Goal: Task Accomplishment & Management: Use online tool/utility

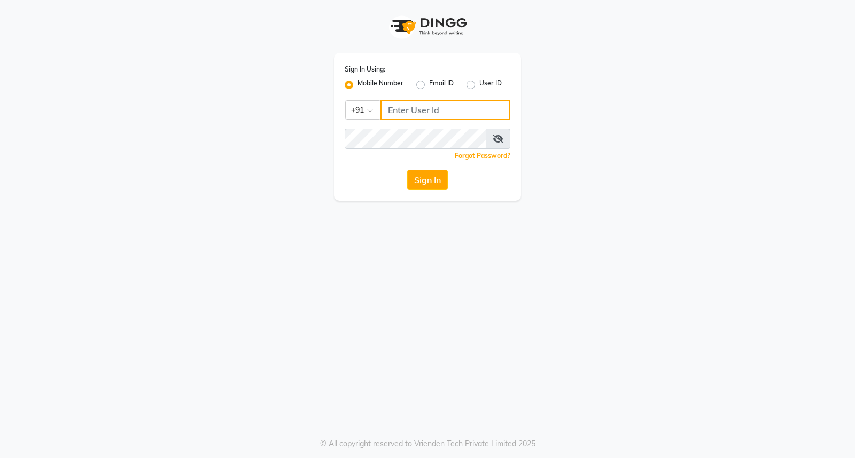
type input "8280086186"
click at [447, 193] on div "Sign In Using: Mobile Number Email ID User ID Country Code × [PHONE_NUMBER] Rem…" at bounding box center [427, 127] width 187 height 148
click at [440, 189] on button "Sign In" at bounding box center [427, 180] width 41 height 20
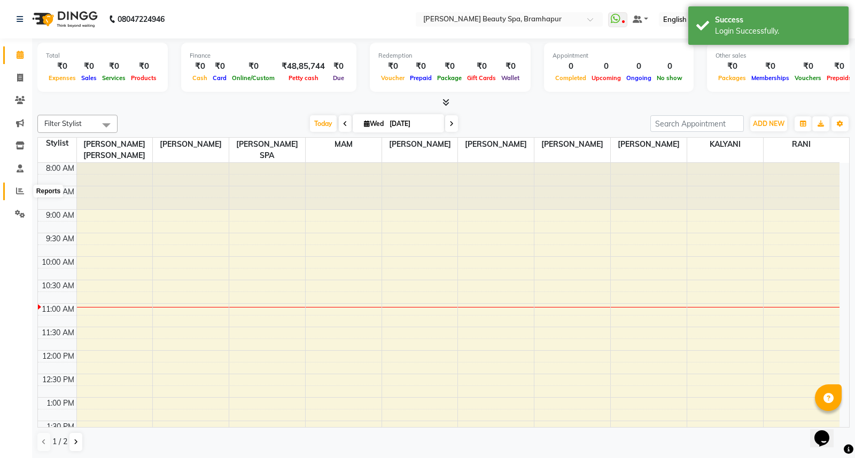
click at [17, 190] on icon at bounding box center [20, 191] width 8 height 8
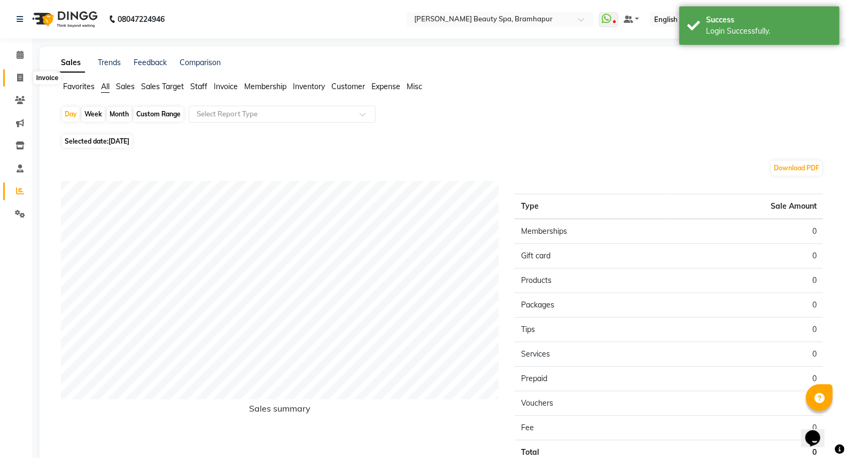
click at [22, 81] on icon at bounding box center [20, 78] width 6 height 8
select select "service"
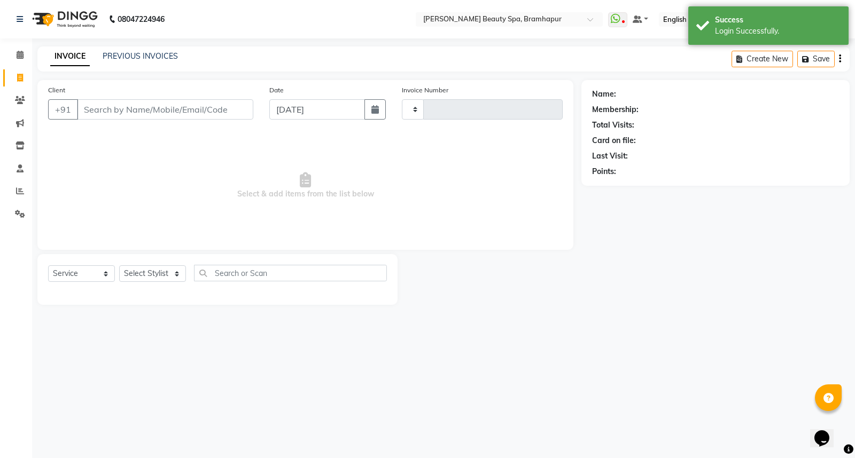
type input "1640"
select select "3622"
click at [19, 200] on link "Reports" at bounding box center [16, 192] width 26 height 18
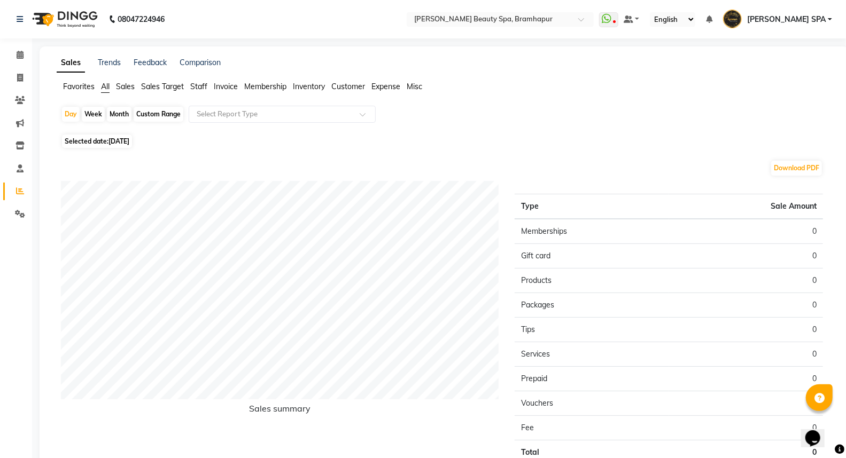
click at [193, 82] on span "Staff" at bounding box center [198, 87] width 17 height 10
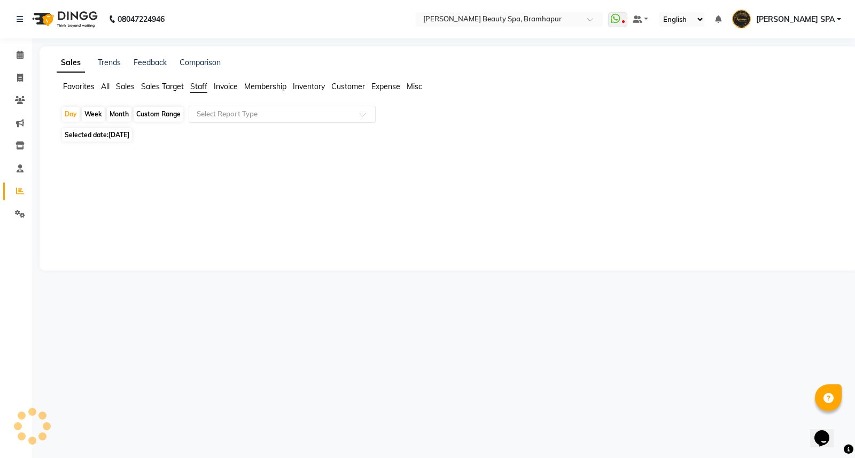
click at [202, 112] on input "text" at bounding box center [271, 114] width 154 height 11
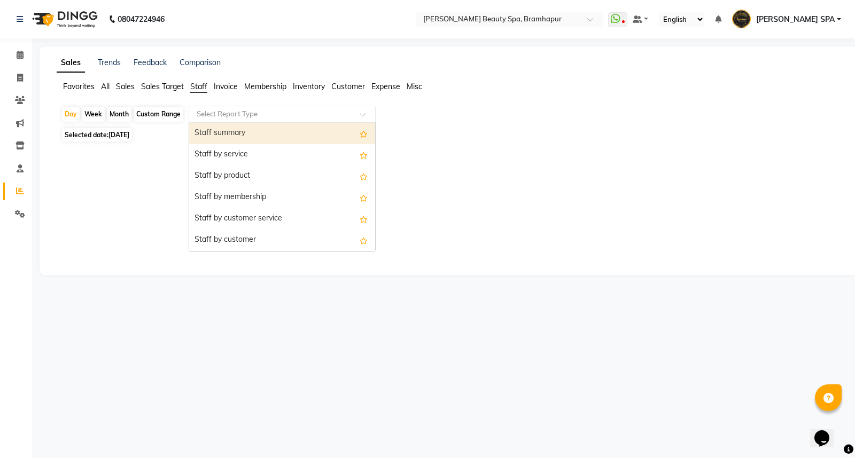
click at [200, 134] on div "Staff summary" at bounding box center [282, 133] width 186 height 21
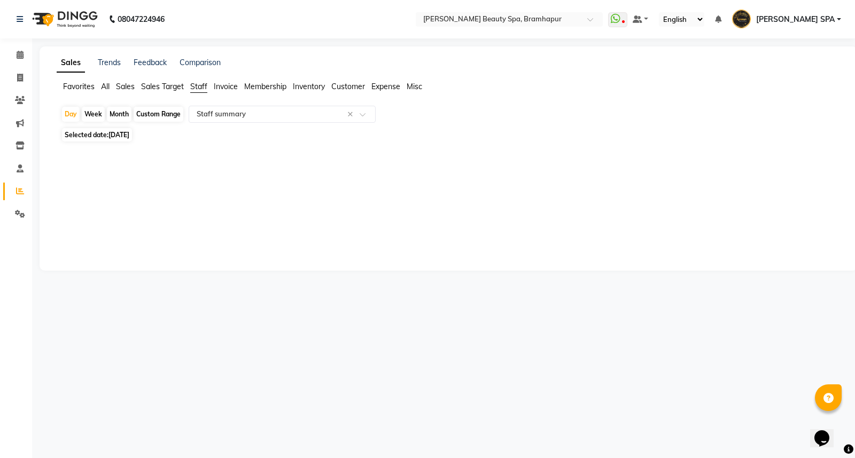
click at [120, 111] on div "Month" at bounding box center [119, 114] width 25 height 15
select select "9"
select select "2025"
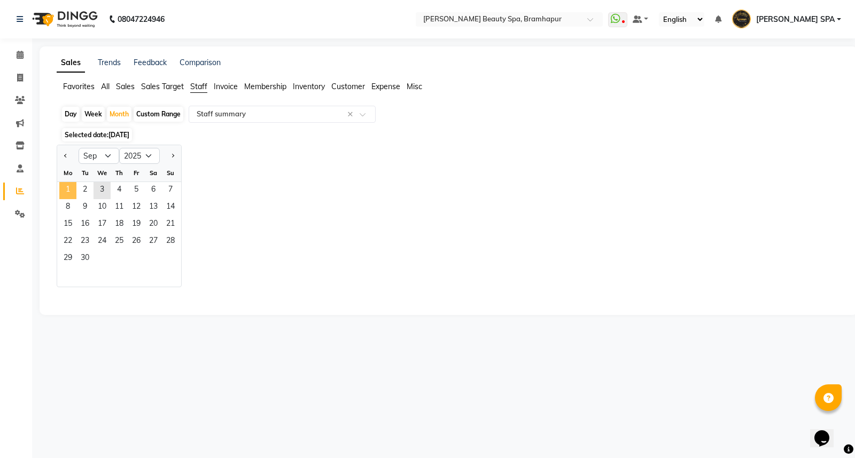
click at [73, 196] on span "1" at bounding box center [67, 190] width 17 height 17
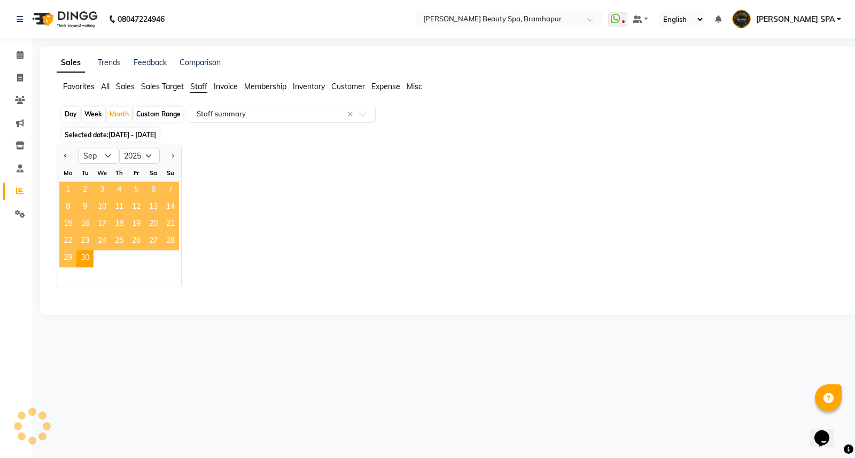
select select "full_report"
select select "csv"
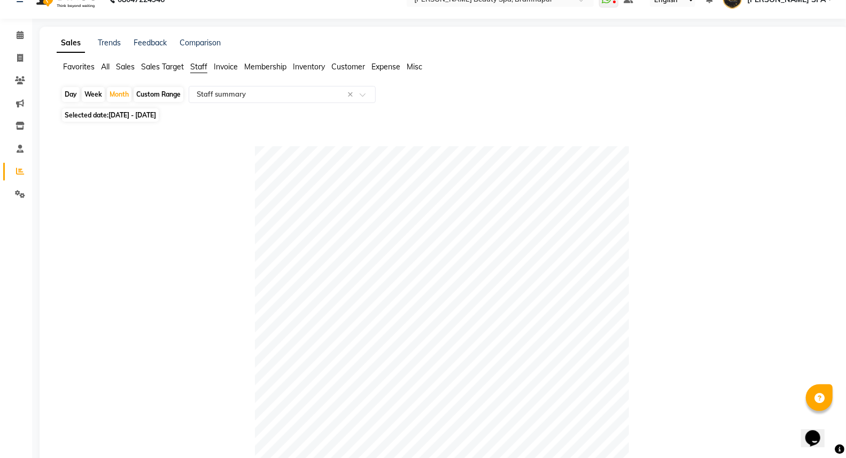
scroll to position [59, 0]
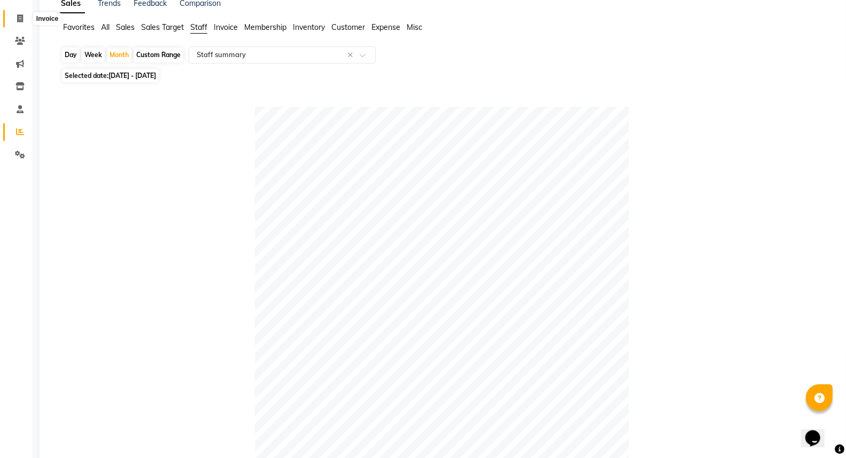
click at [14, 20] on span at bounding box center [20, 19] width 19 height 12
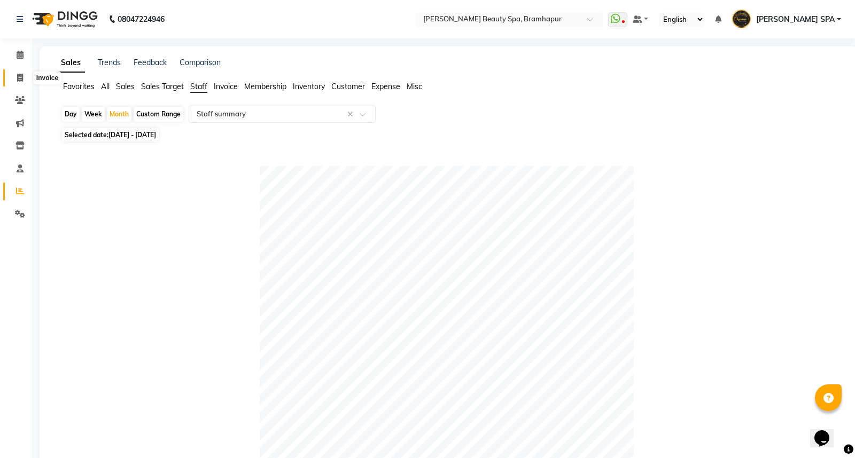
select select "3622"
select select "service"
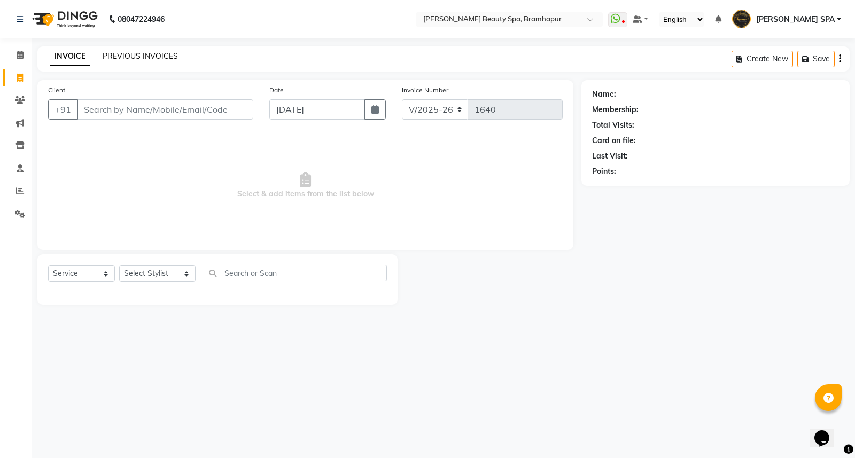
click at [152, 57] on link "PREVIOUS INVOICES" at bounding box center [140, 56] width 75 height 10
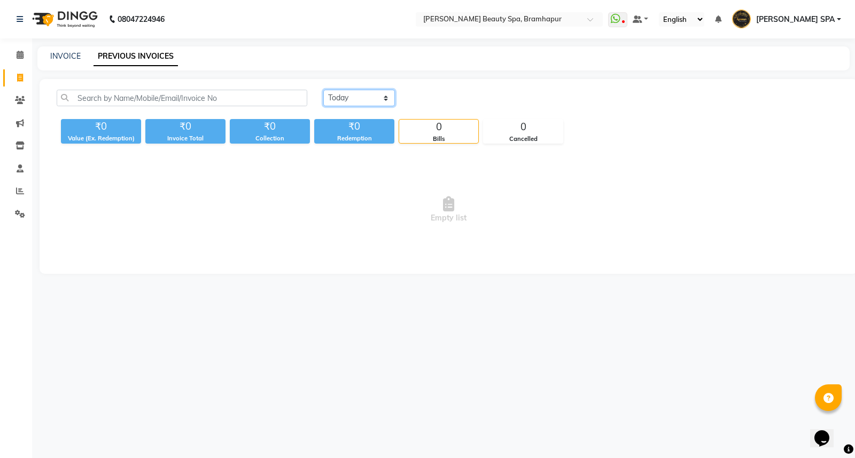
click at [388, 101] on select "[DATE] [DATE] Custom Range" at bounding box center [359, 98] width 72 height 17
select select "[DATE]"
click at [323, 90] on select "[DATE] [DATE] Custom Range" at bounding box center [359, 98] width 72 height 17
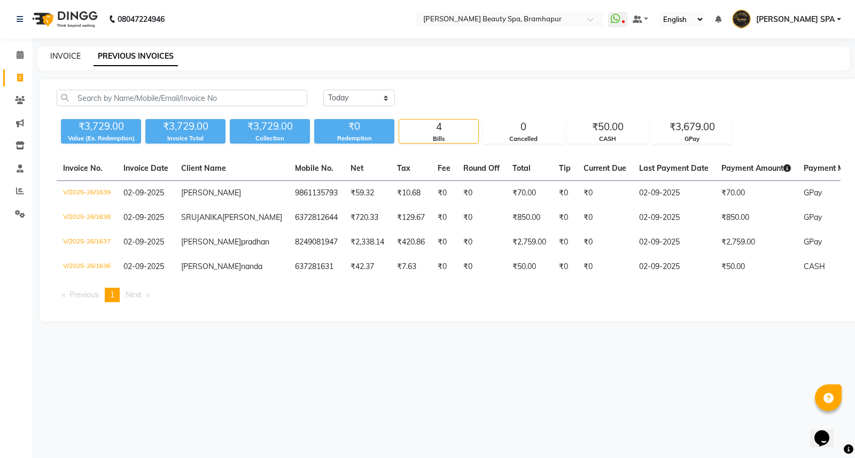
click at [64, 57] on link "INVOICE" at bounding box center [65, 56] width 30 height 10
select select "service"
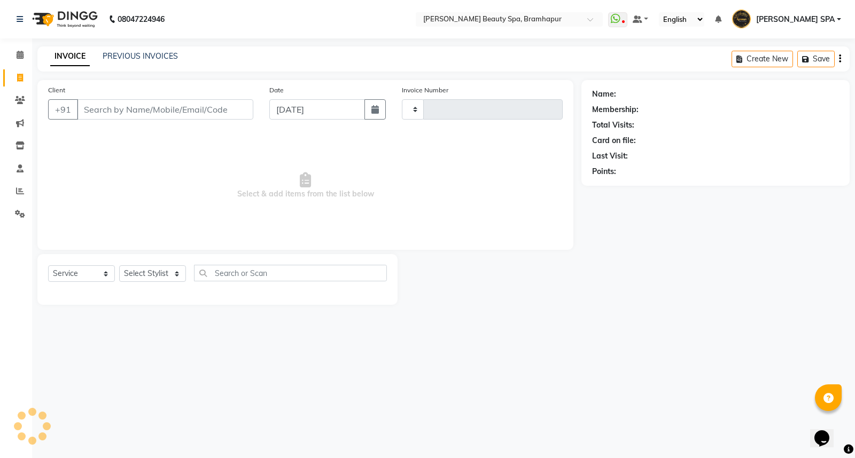
type input "1640"
select select "3622"
click at [17, 145] on icon at bounding box center [19, 146] width 9 height 8
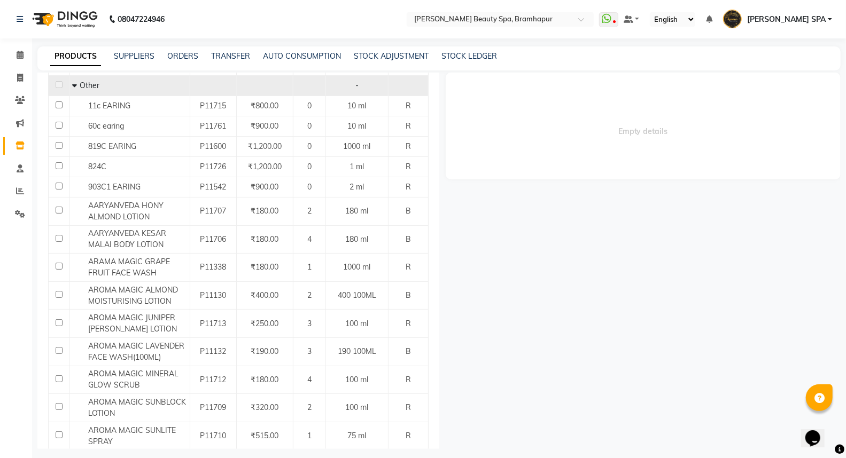
scroll to position [119, 0]
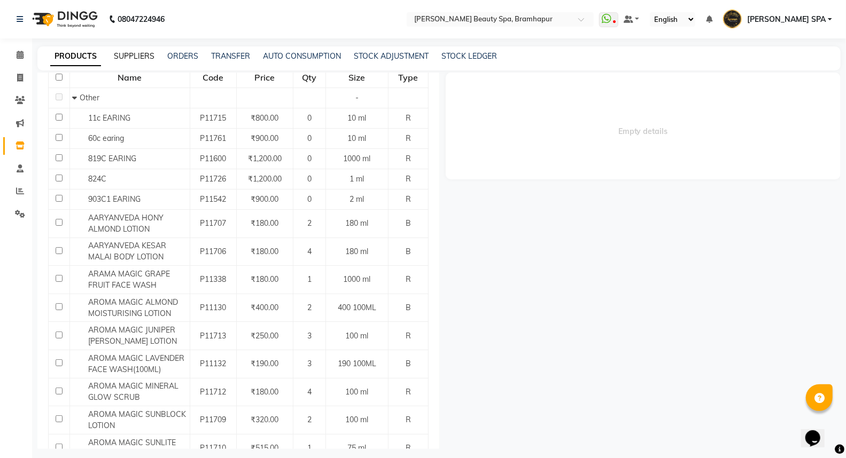
click at [132, 56] on link "SUPPLIERS" at bounding box center [134, 56] width 41 height 10
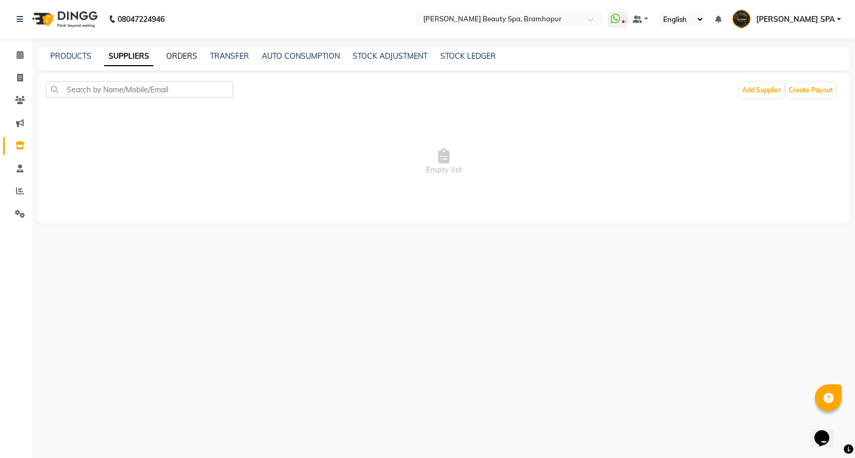
click at [196, 57] on link "ORDERS" at bounding box center [181, 56] width 31 height 10
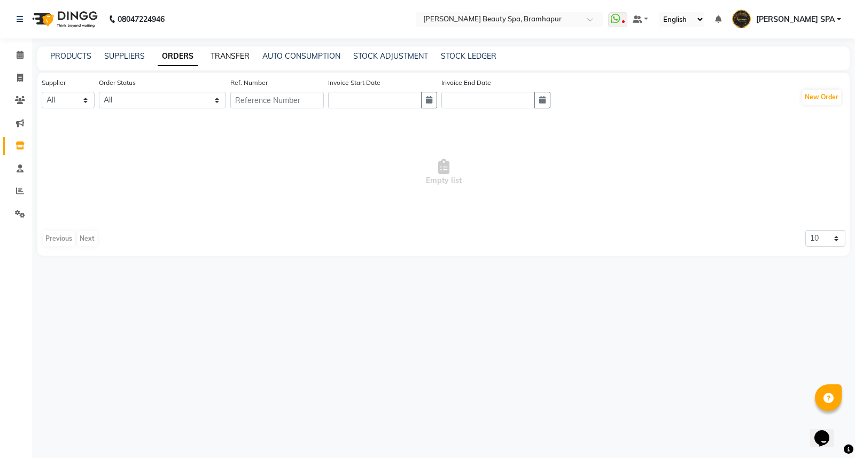
click at [232, 57] on link "TRANSFER" at bounding box center [229, 56] width 39 height 10
select select "sender"
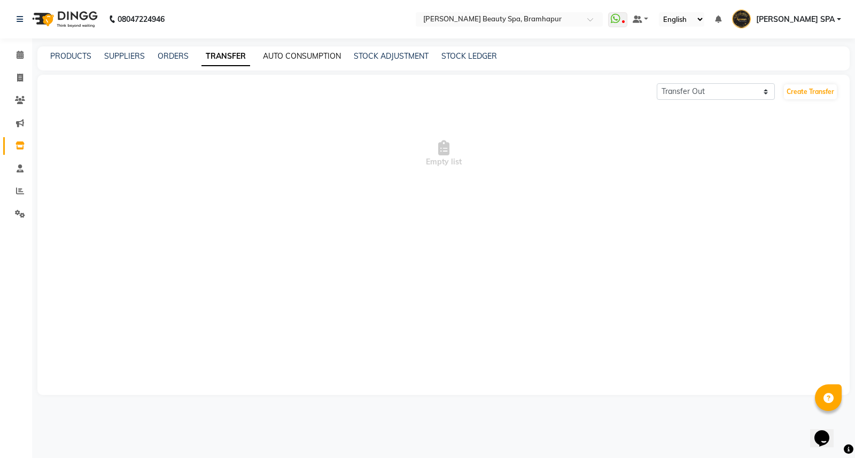
click at [299, 60] on link "AUTO CONSUMPTION" at bounding box center [302, 56] width 78 height 10
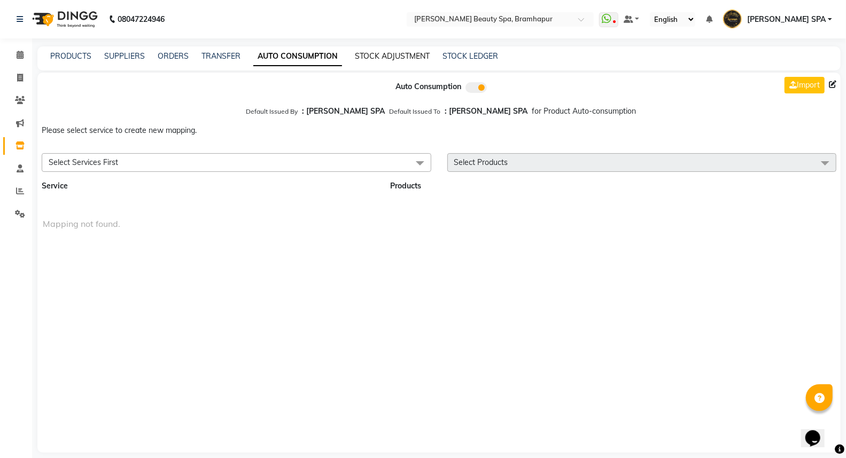
click at [390, 56] on link "STOCK ADJUSTMENT" at bounding box center [392, 56] width 75 height 10
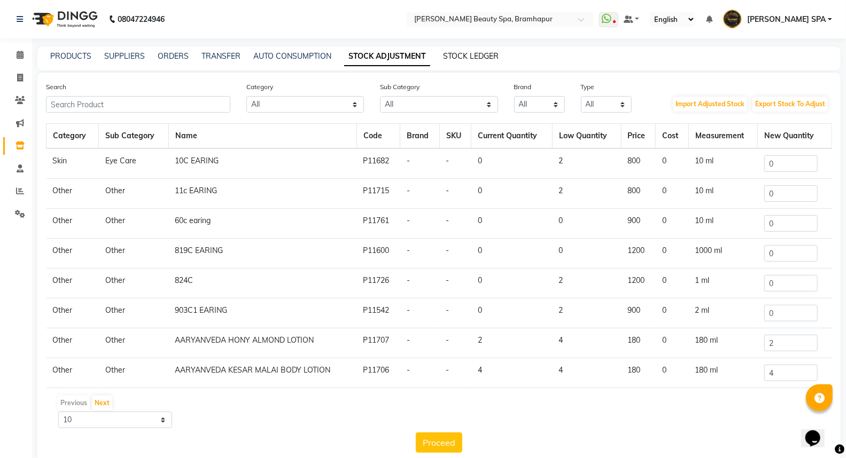
click at [472, 58] on link "STOCK LEDGER" at bounding box center [471, 56] width 56 height 10
select select "all"
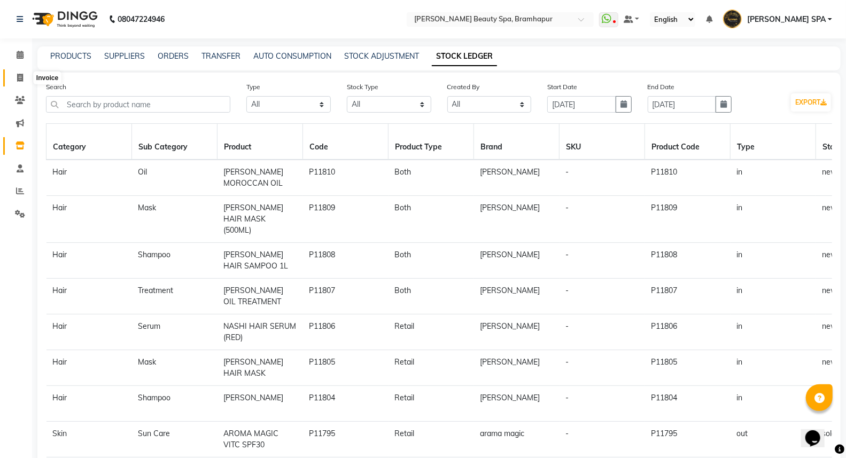
click at [17, 76] on icon at bounding box center [20, 78] width 6 height 8
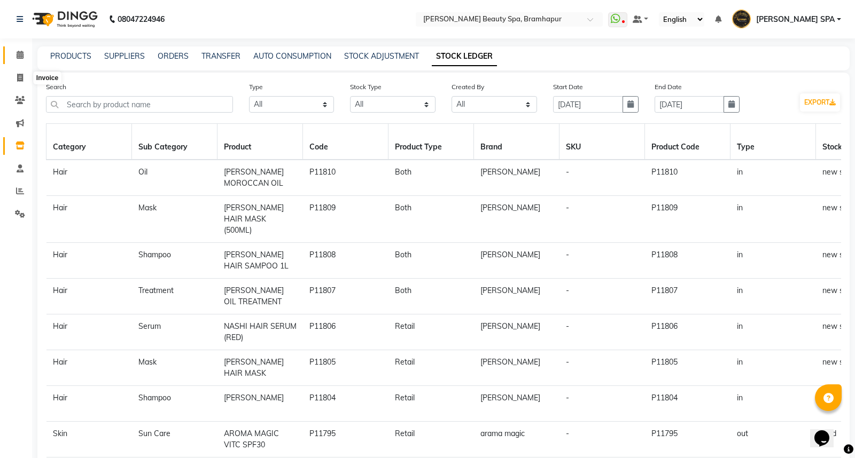
select select "3622"
select select "service"
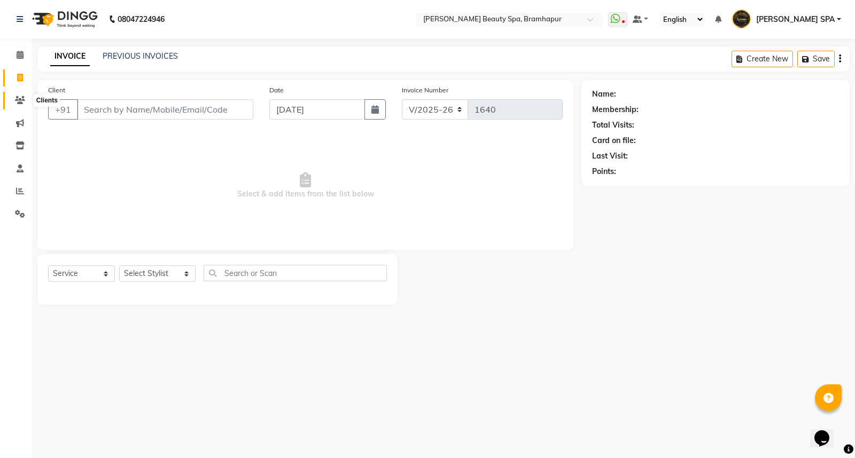
click at [22, 98] on icon at bounding box center [20, 100] width 10 height 8
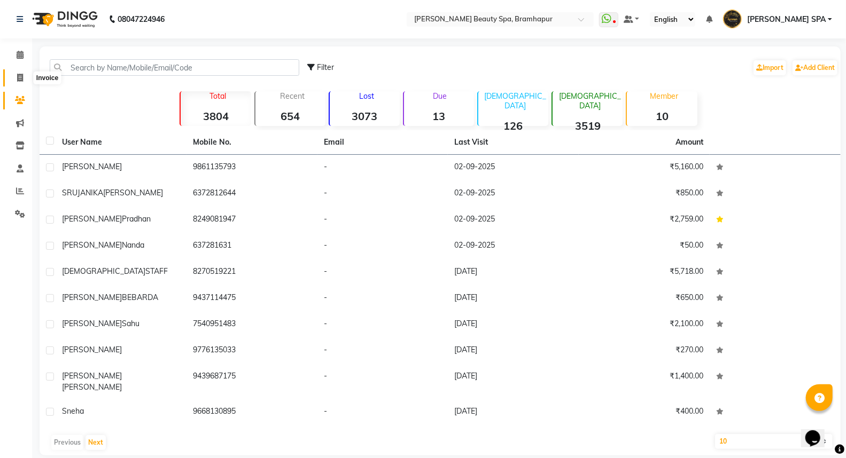
click at [20, 76] on icon at bounding box center [20, 78] width 6 height 8
select select "service"
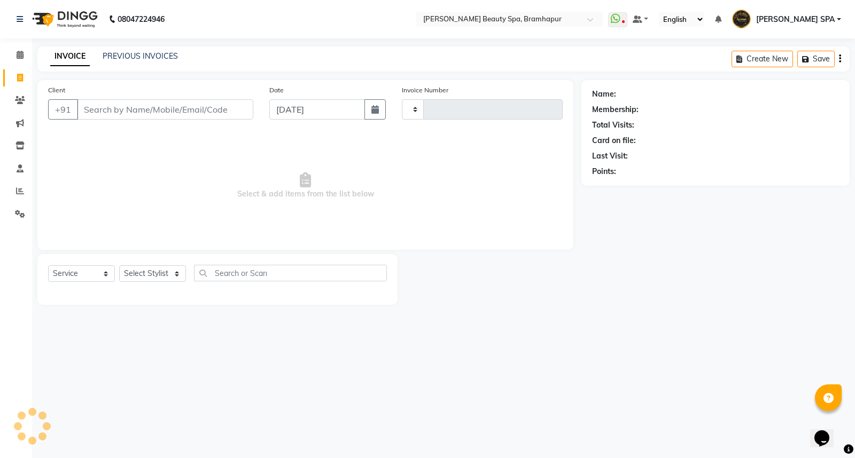
type input "1640"
select select "3622"
click at [176, 275] on select "Select Stylist [PERSON_NAME] SPA [PERSON_NAME] [PERSON_NAME] [PERSON_NAME] MAM …" at bounding box center [157, 273] width 76 height 17
click at [211, 230] on span "Select & add items from the list below" at bounding box center [305, 185] width 514 height 107
click at [106, 278] on select "Select Service Product Membership Package Voucher Prepaid Gift Card" at bounding box center [81, 273] width 67 height 17
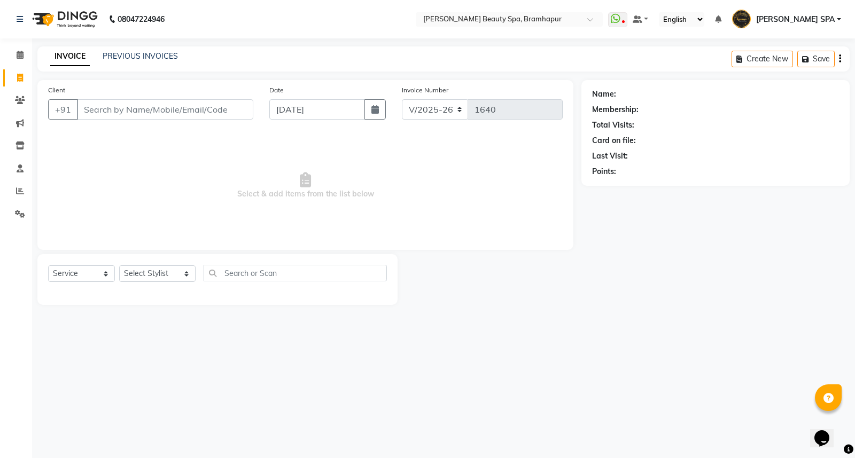
click at [171, 324] on div "08047224946 Select Location × [PERSON_NAME] Beauty Spa, Bramhapur WhatsApp Stat…" at bounding box center [427, 229] width 855 height 458
